Goal: Task Accomplishment & Management: Use online tool/utility

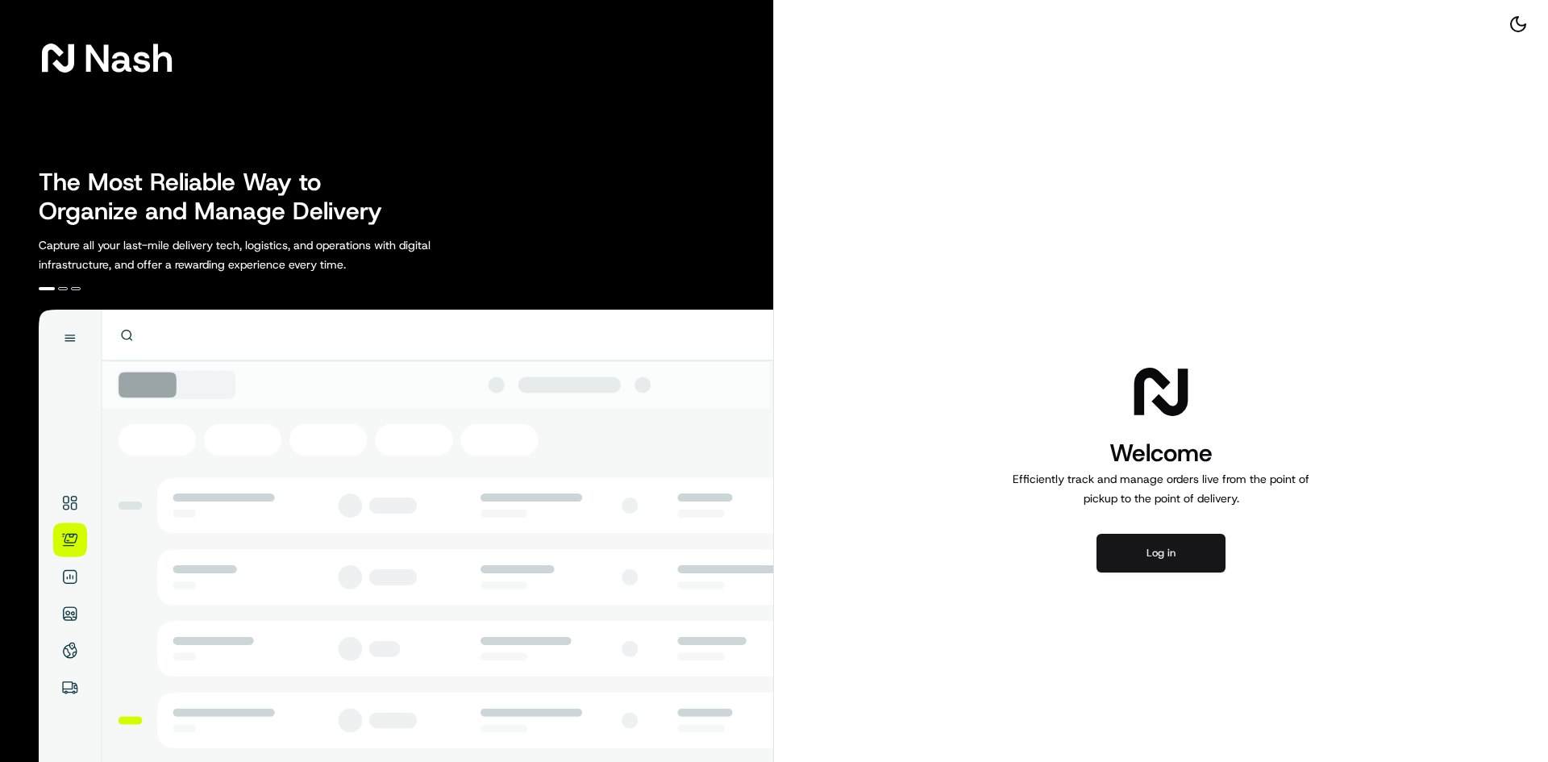
click at [1216, 553] on button "Log in" at bounding box center [1161, 553] width 129 height 39
